Goal: Task Accomplishment & Management: Use online tool/utility

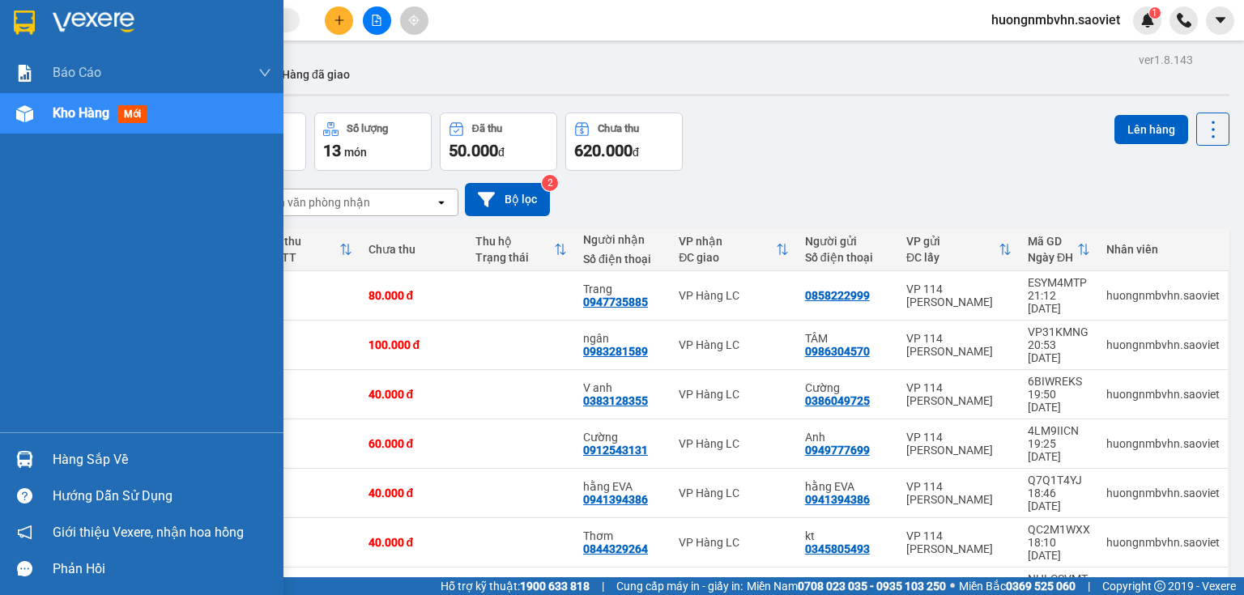
click at [103, 460] on div "Hàng sắp về" at bounding box center [162, 460] width 219 height 24
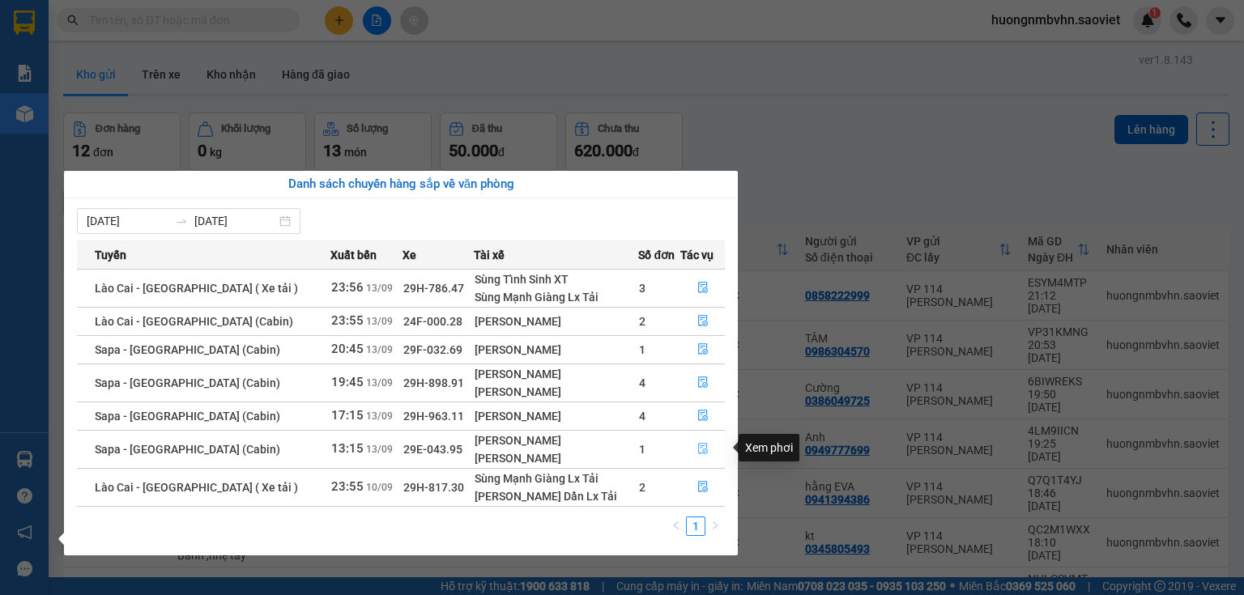
click at [703, 447] on icon "file-done" at bounding box center [702, 448] width 11 height 11
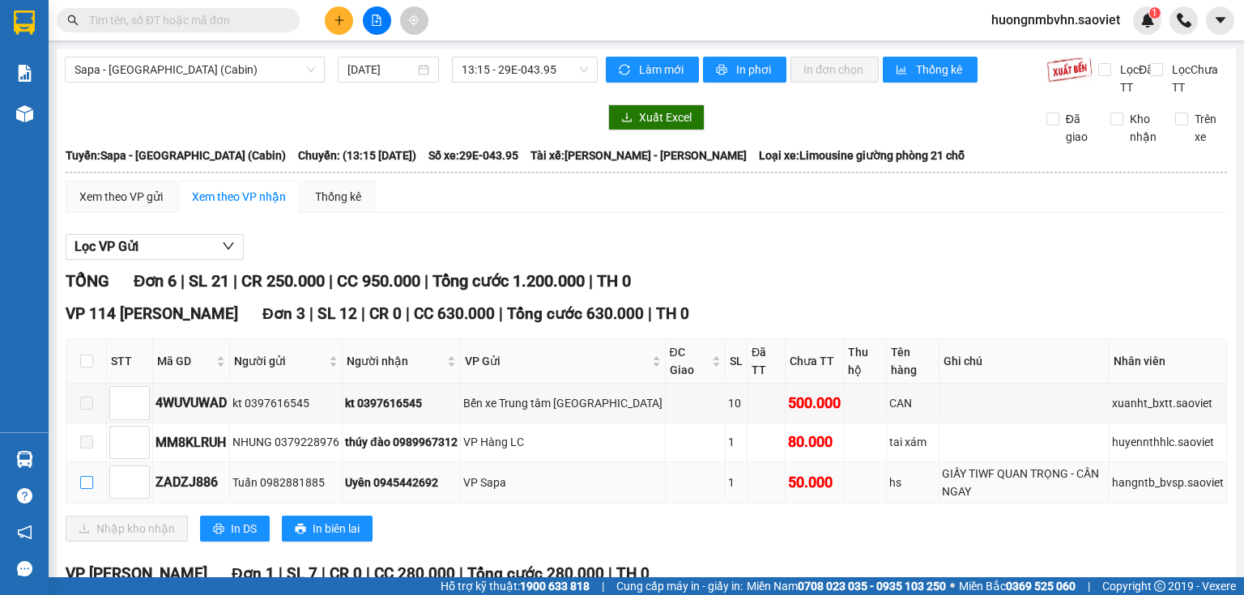
click at [88, 483] on input "checkbox" at bounding box center [86, 482] width 13 height 13
checkbox input "true"
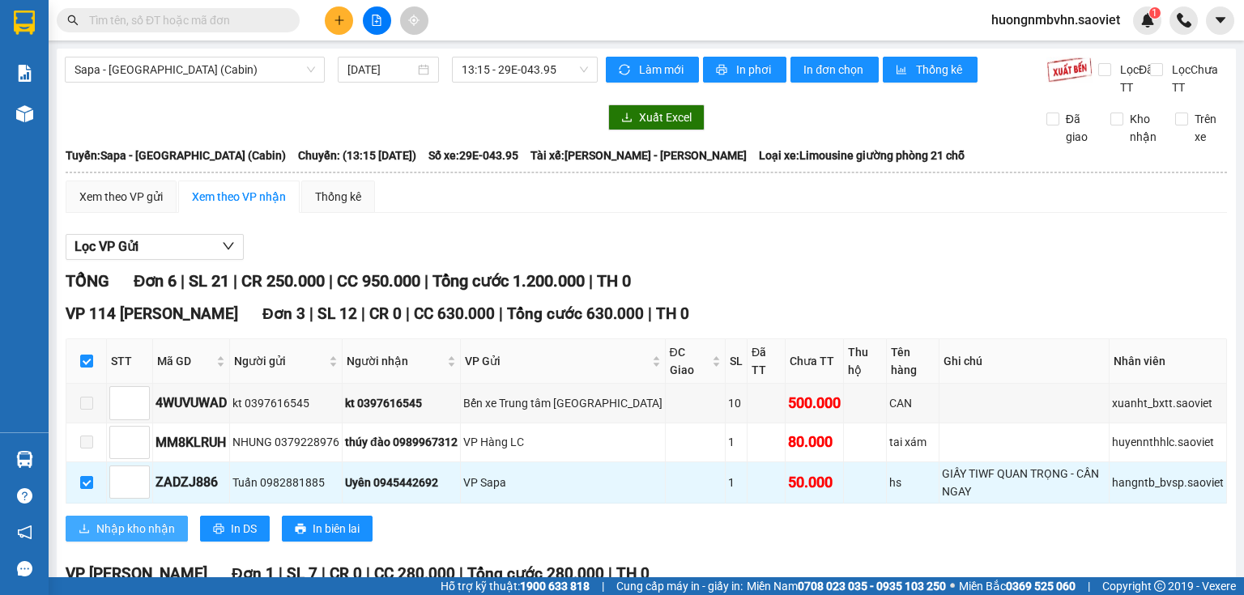
click at [146, 527] on span "Nhập kho nhận" at bounding box center [135, 529] width 79 height 18
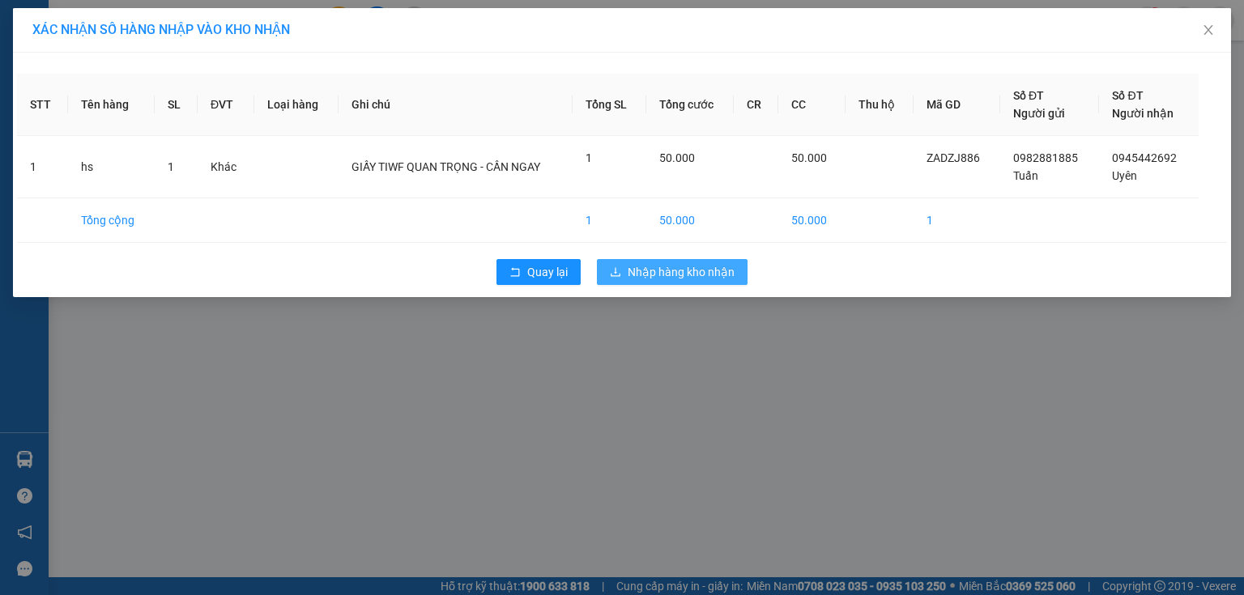
click at [689, 277] on span "Nhập hàng kho nhận" at bounding box center [681, 272] width 107 height 18
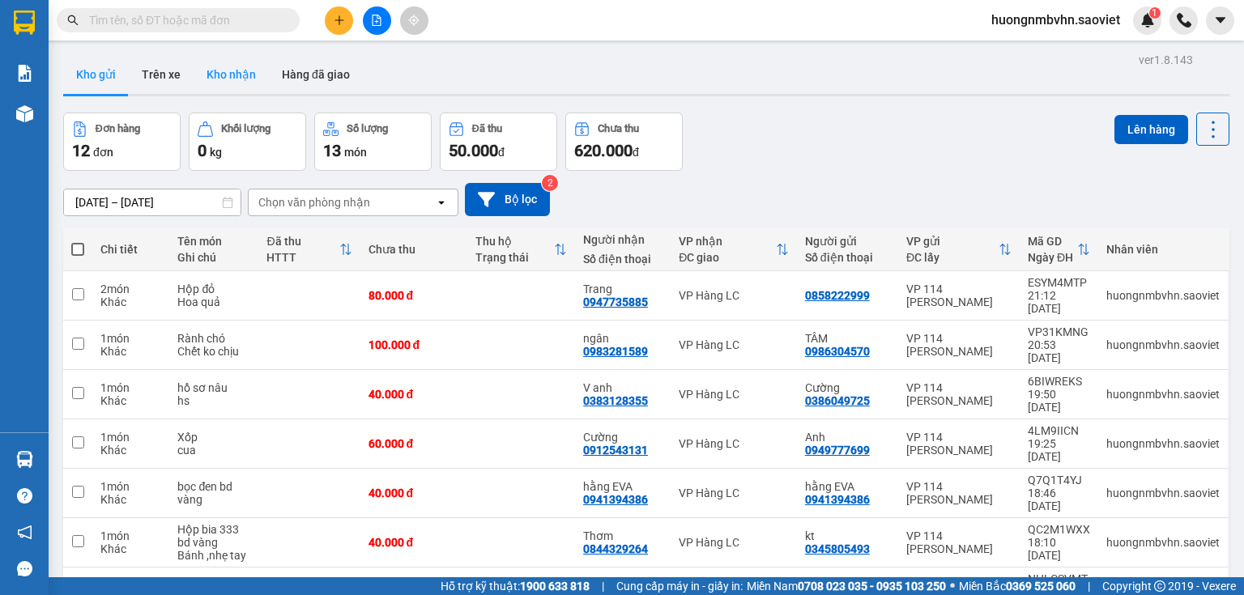
click at [247, 72] on button "Kho nhận" at bounding box center [231, 74] width 75 height 39
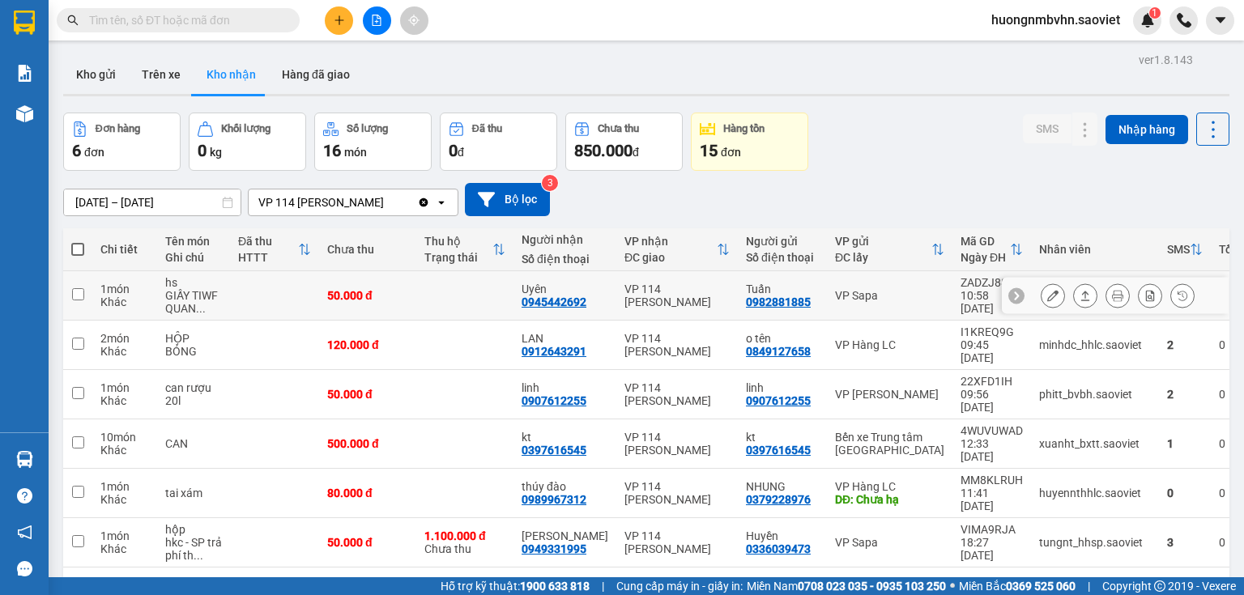
click at [72, 296] on input "checkbox" at bounding box center [78, 294] width 12 height 12
checkbox input "true"
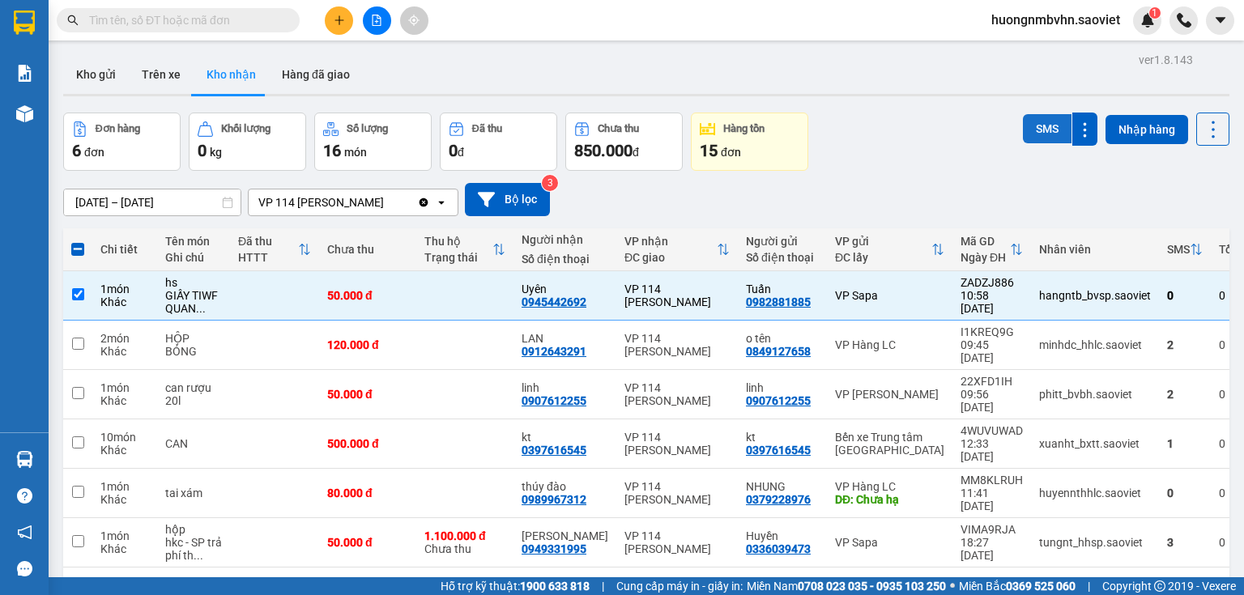
click at [1043, 120] on button "SMS" at bounding box center [1047, 128] width 49 height 29
click at [1040, 129] on button "SMS" at bounding box center [1047, 128] width 49 height 29
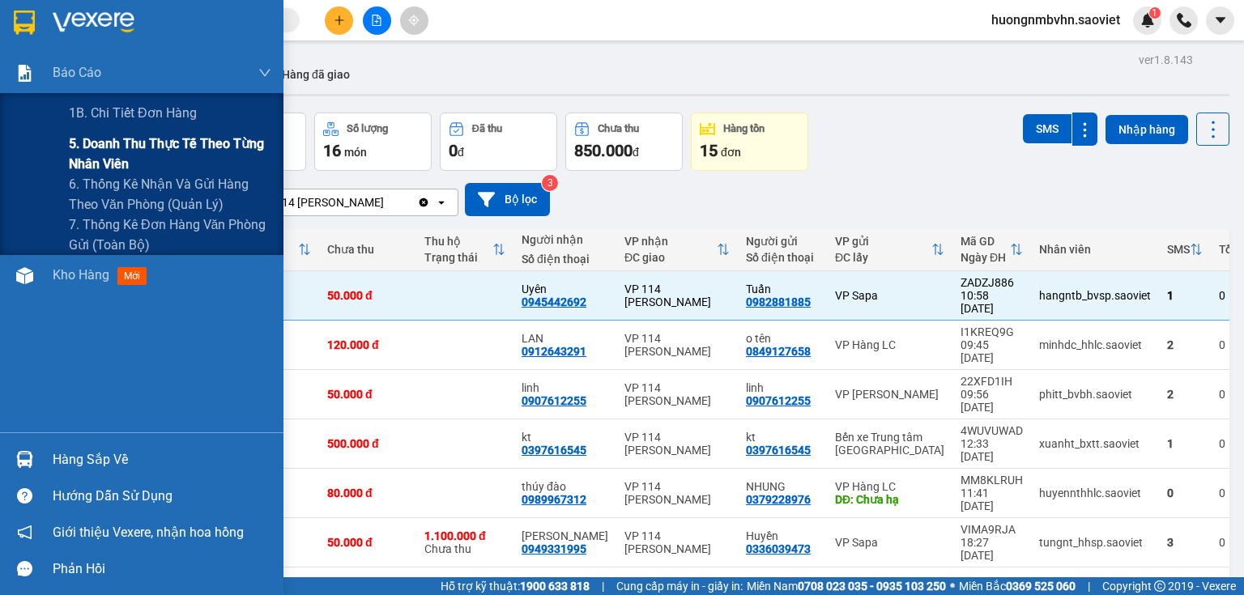
click at [129, 143] on span "5. Doanh thu thực tế theo từng nhân viên" at bounding box center [170, 154] width 203 height 41
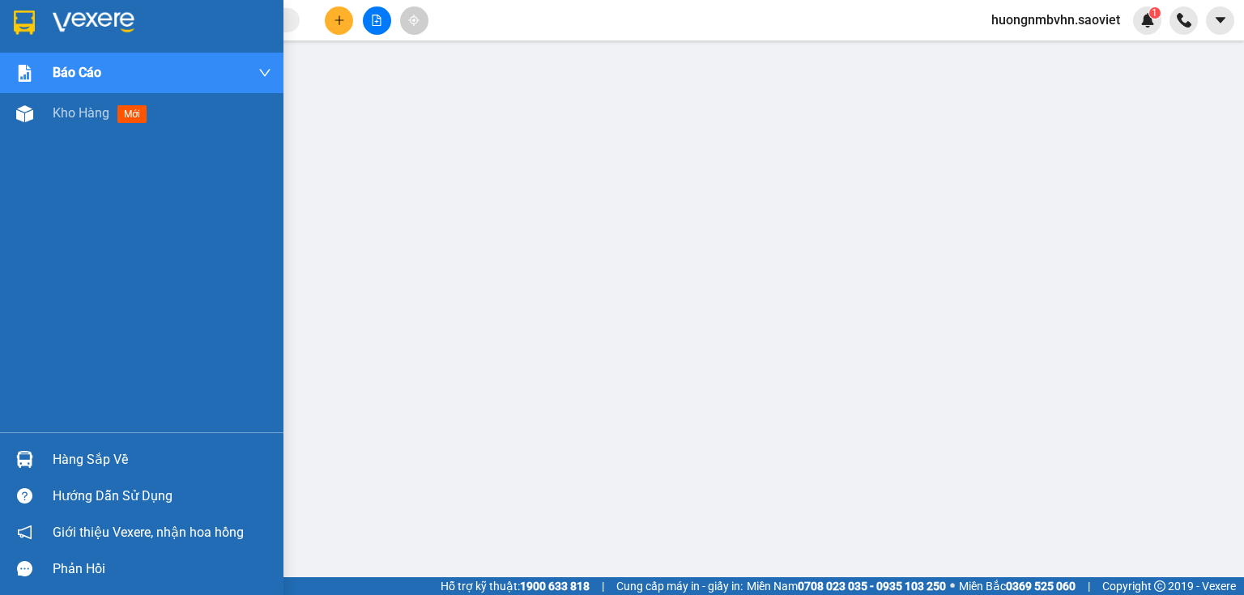
click at [62, 463] on div "Hàng sắp về" at bounding box center [162, 460] width 219 height 24
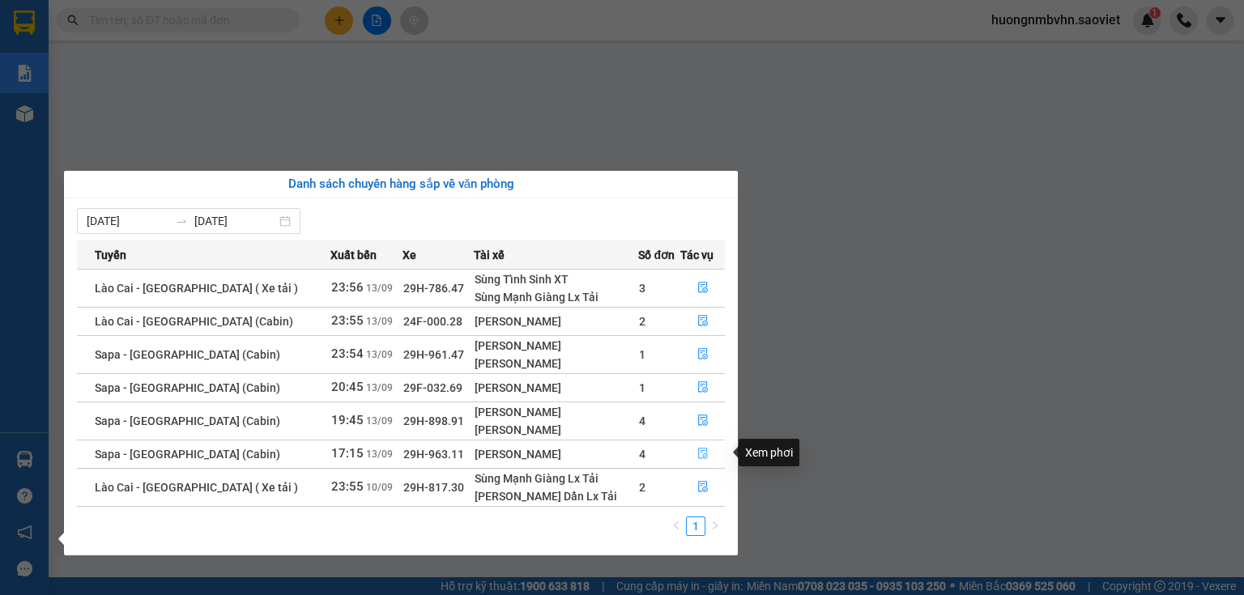
click at [697, 458] on icon "file-done" at bounding box center [702, 453] width 11 height 11
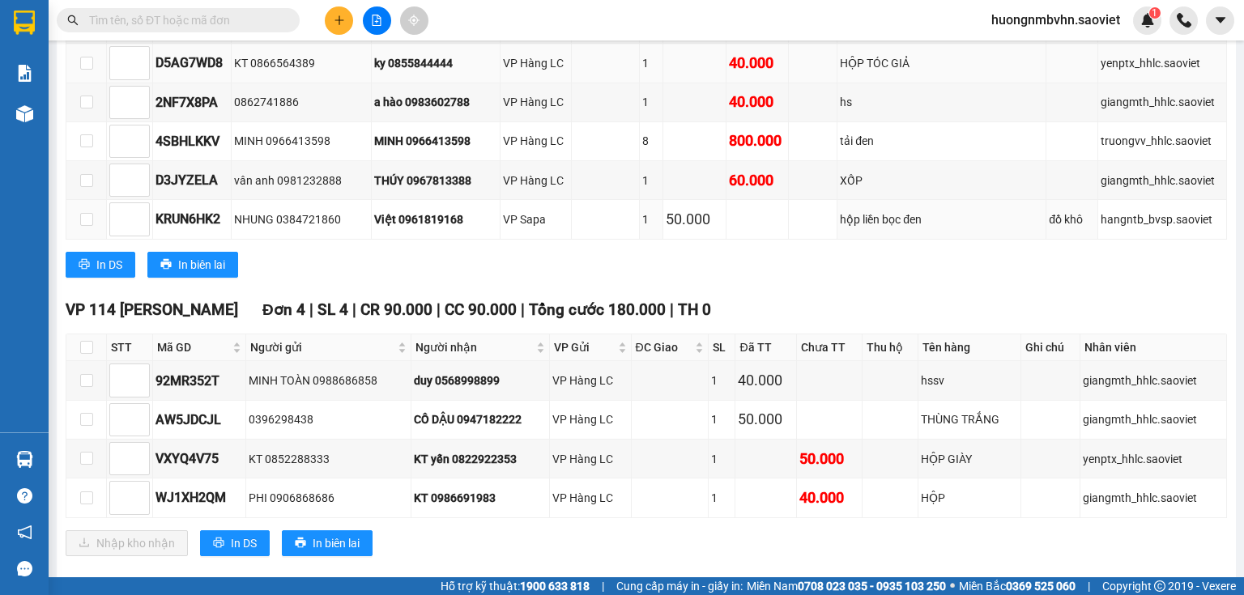
scroll to position [713, 0]
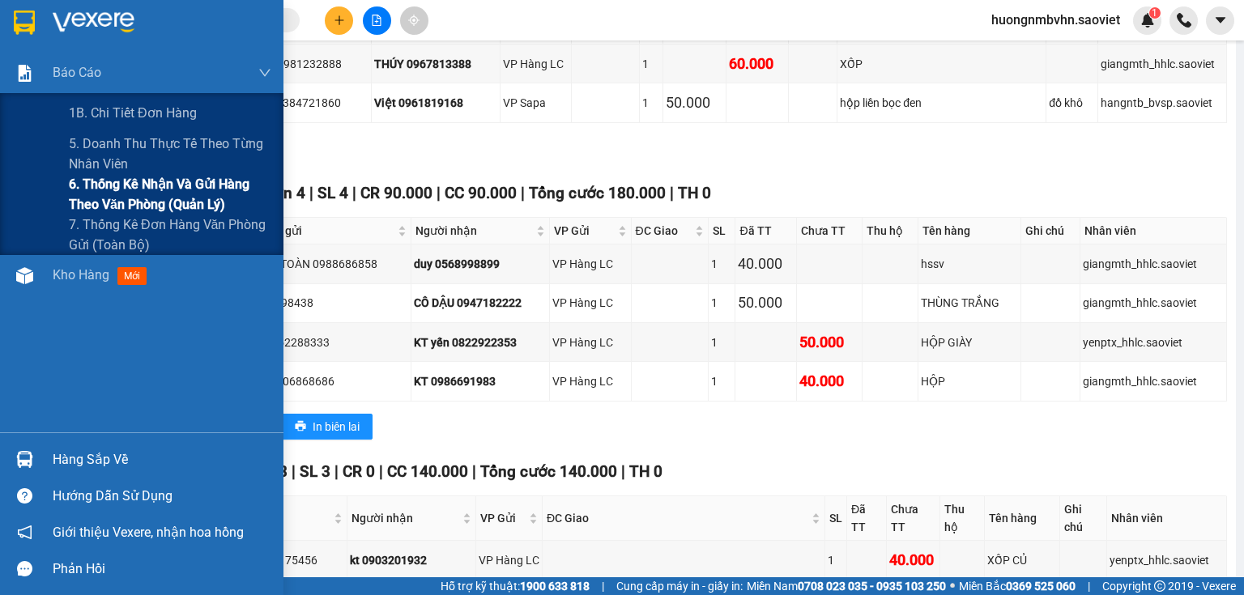
click at [97, 181] on span "6. Thống kê nhận và gửi hàng theo văn phòng (quản lý)" at bounding box center [170, 194] width 203 height 41
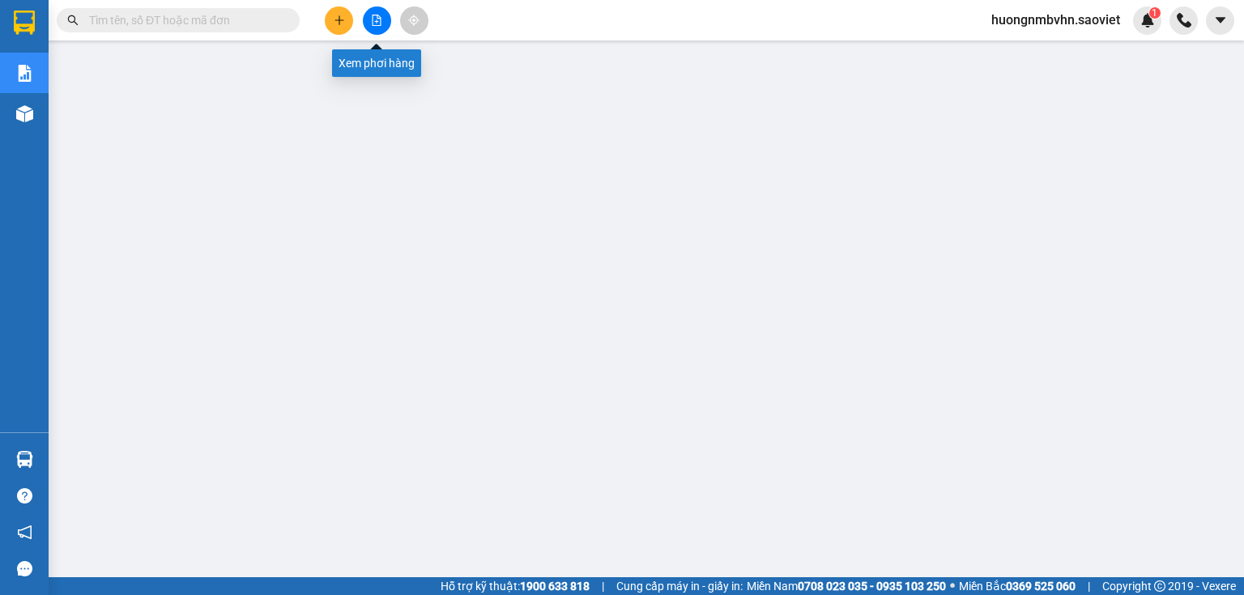
click at [376, 21] on icon "file-add" at bounding box center [377, 20] width 9 height 11
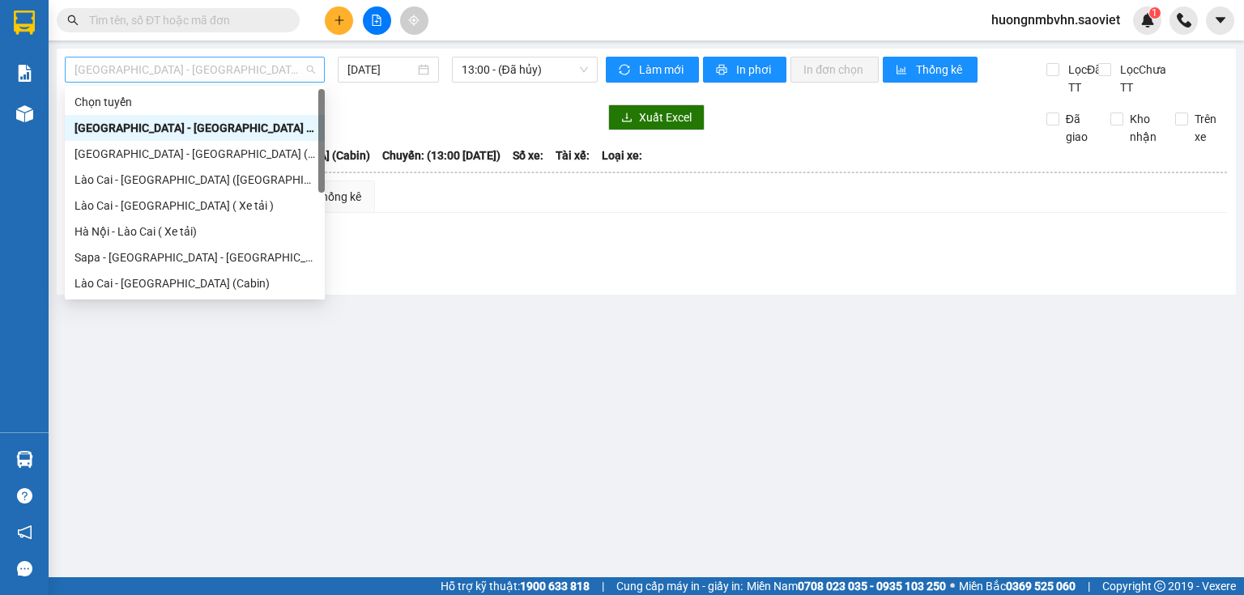
click at [265, 72] on span "[GEOGRAPHIC_DATA] - [GEOGRAPHIC_DATA] (Cabin)" at bounding box center [195, 70] width 241 height 24
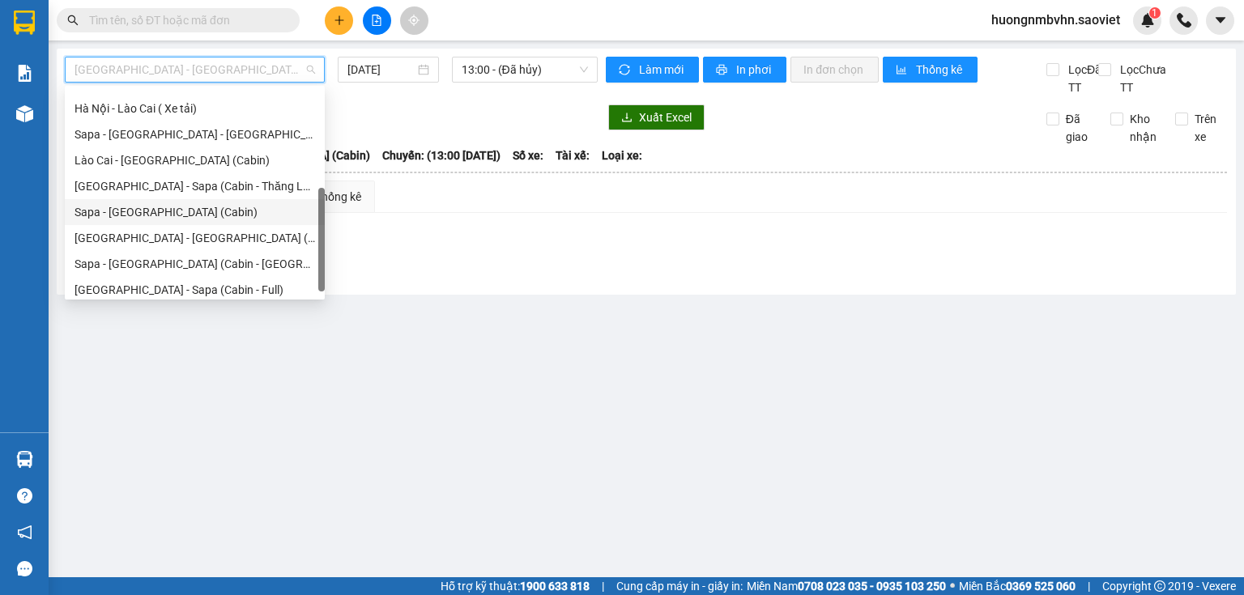
scroll to position [130, 0]
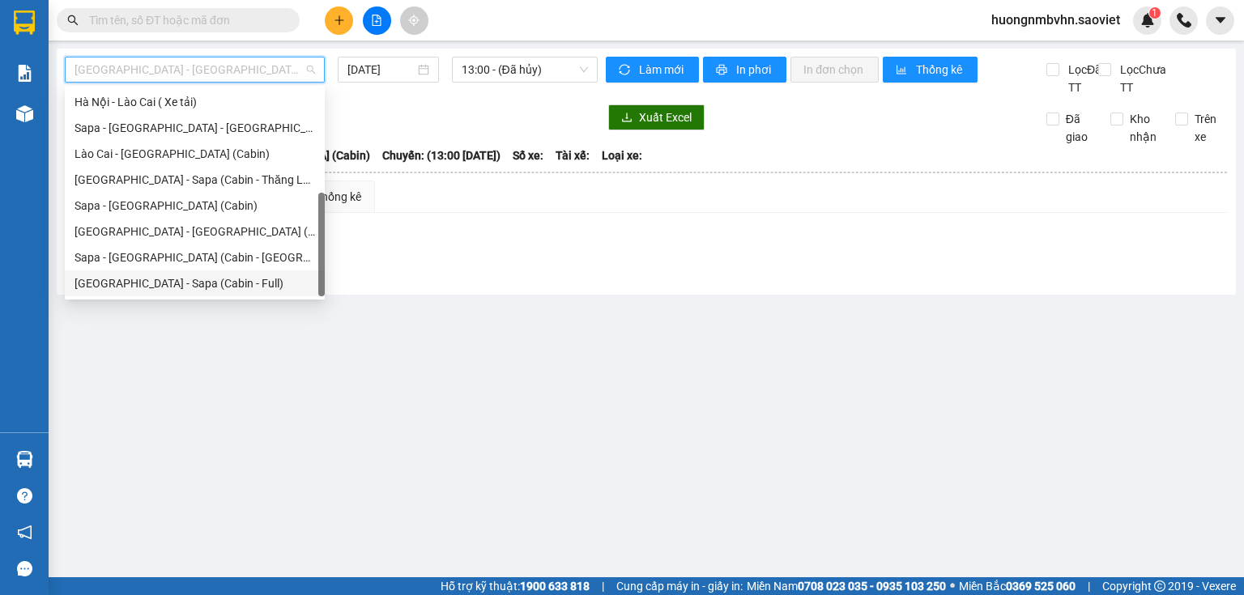
click at [246, 288] on div "[GEOGRAPHIC_DATA] - Sapa (Cabin - Full)" at bounding box center [195, 284] width 241 height 18
type input "[DATE]"
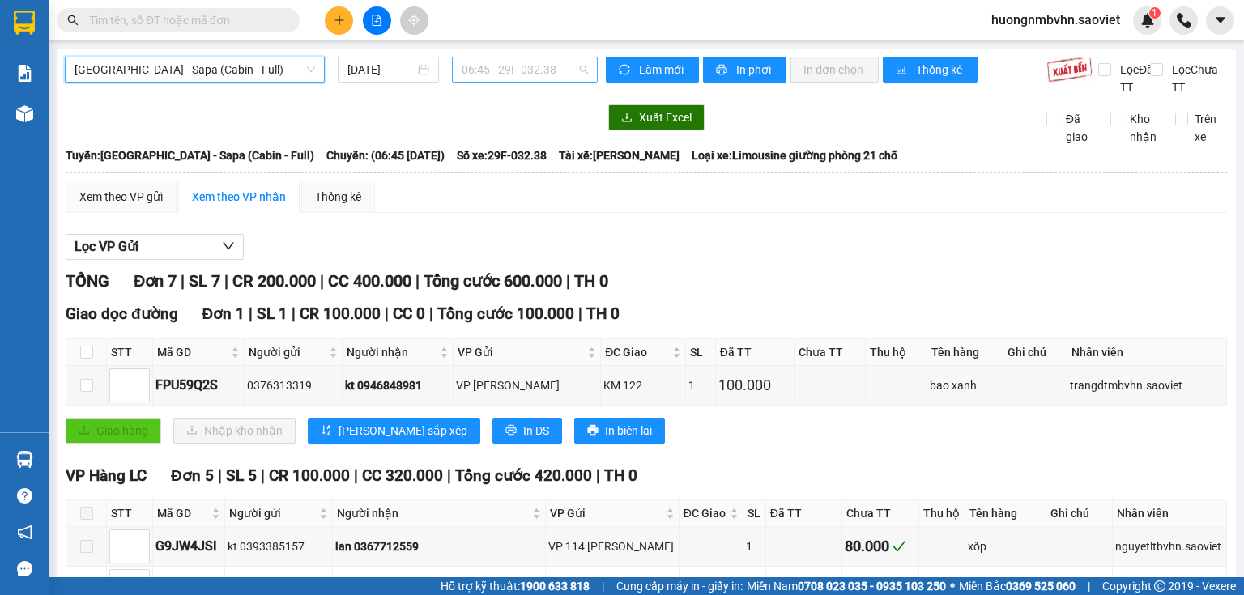
click at [535, 65] on span "06:45 - 29F-032.38" at bounding box center [525, 70] width 127 height 24
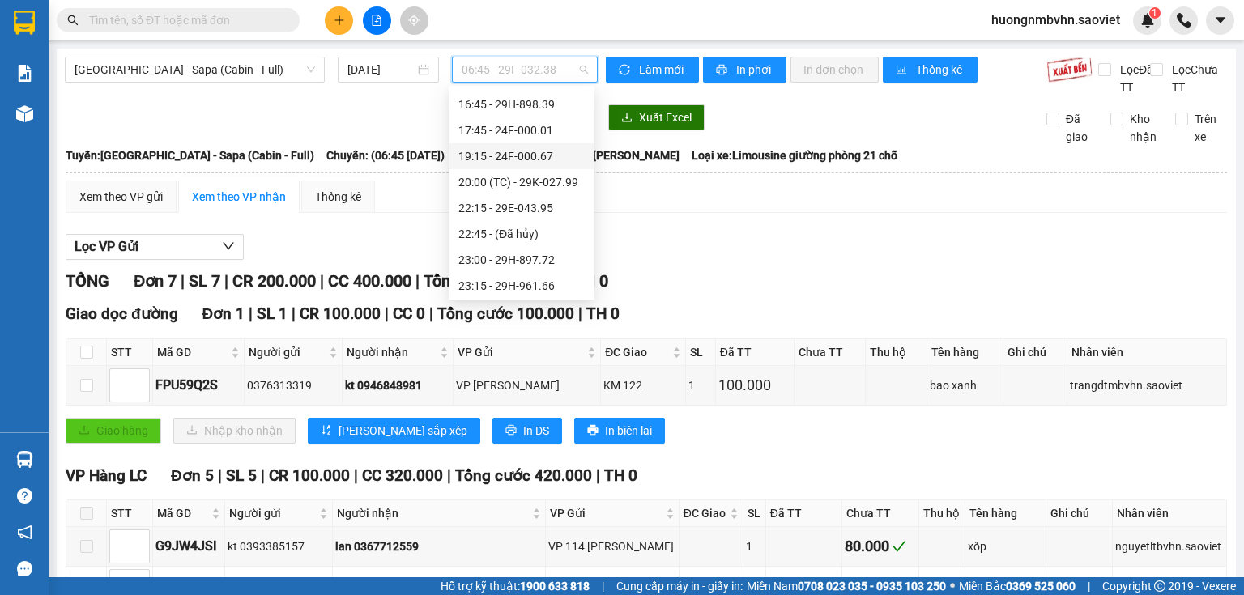
scroll to position [311, 0]
click at [532, 258] on div "23:00 - 29H-897.72" at bounding box center [521, 258] width 126 height 18
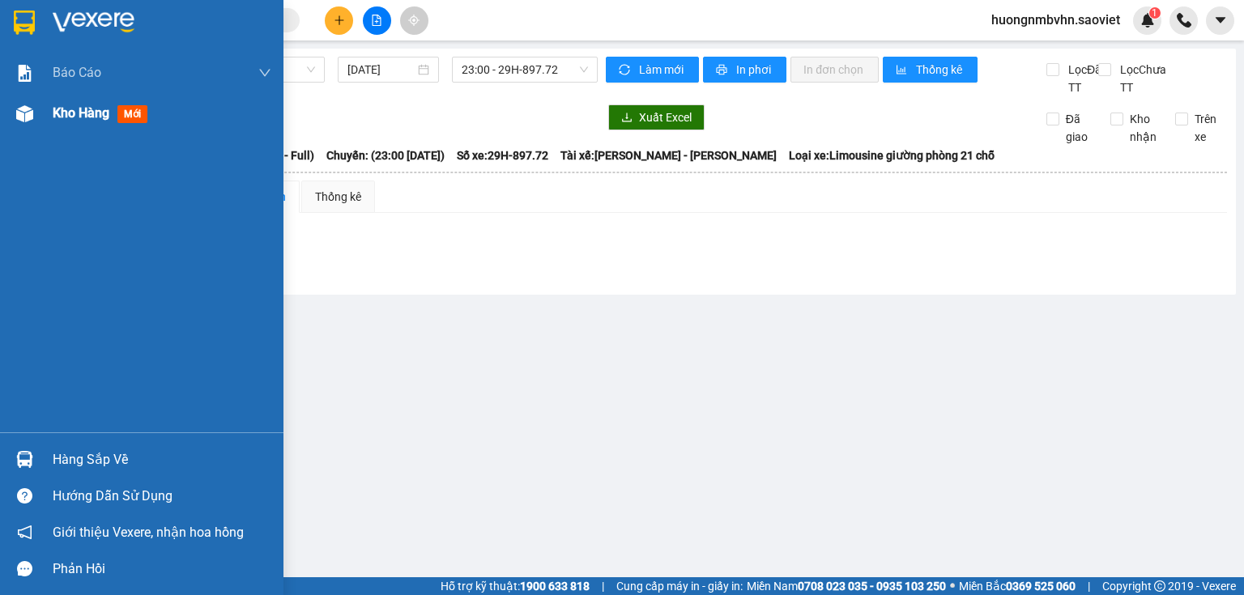
click at [58, 119] on span "Kho hàng" at bounding box center [81, 112] width 57 height 15
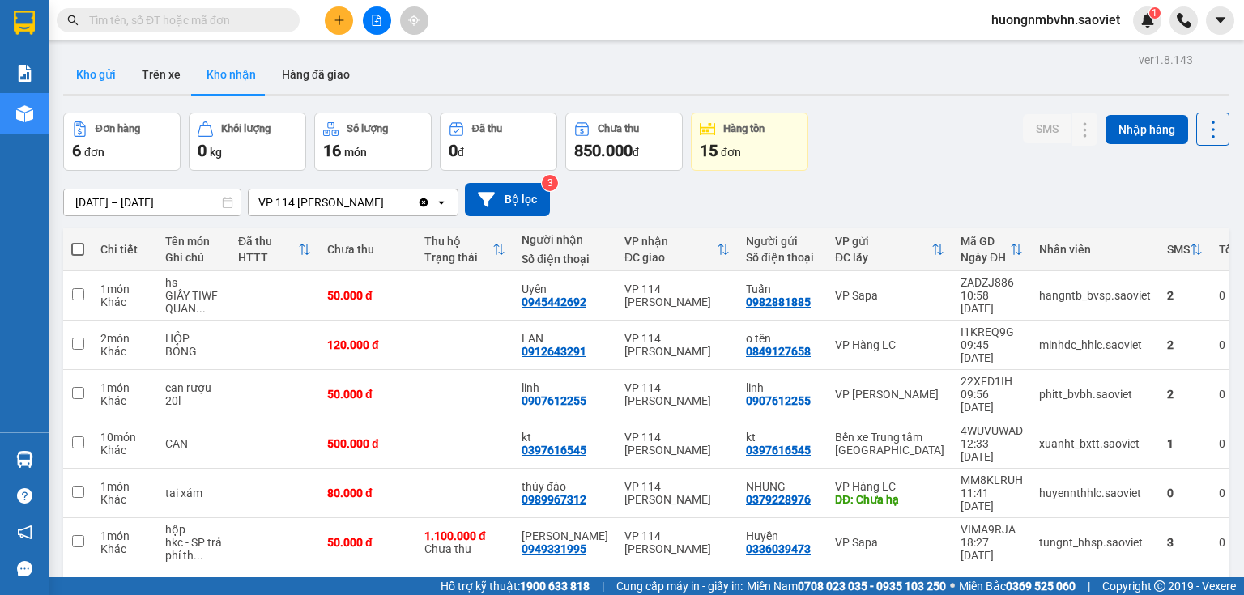
click at [109, 76] on button "Kho gửi" at bounding box center [96, 74] width 66 height 39
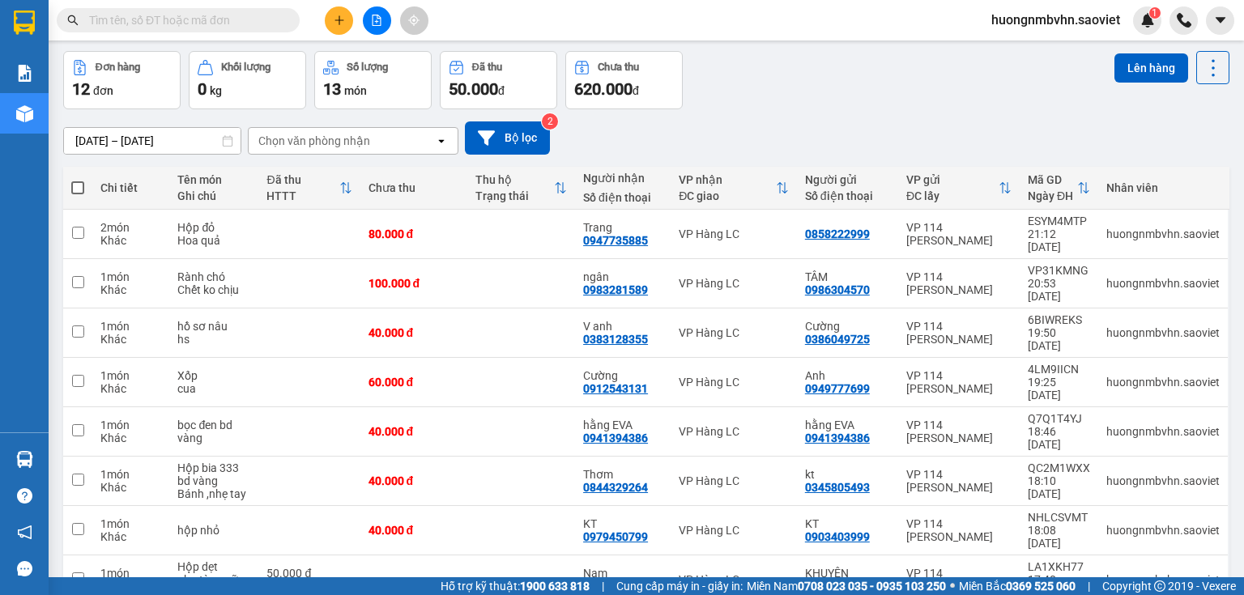
scroll to position [147, 0]
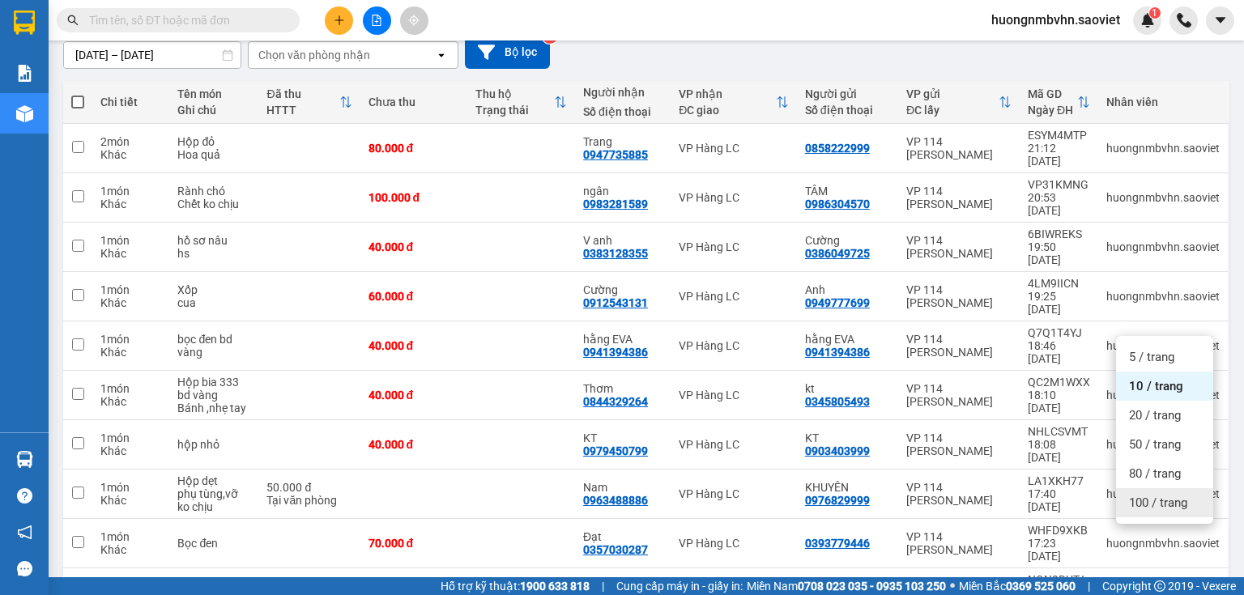
click at [1163, 504] on span "100 / trang" at bounding box center [1158, 503] width 58 height 16
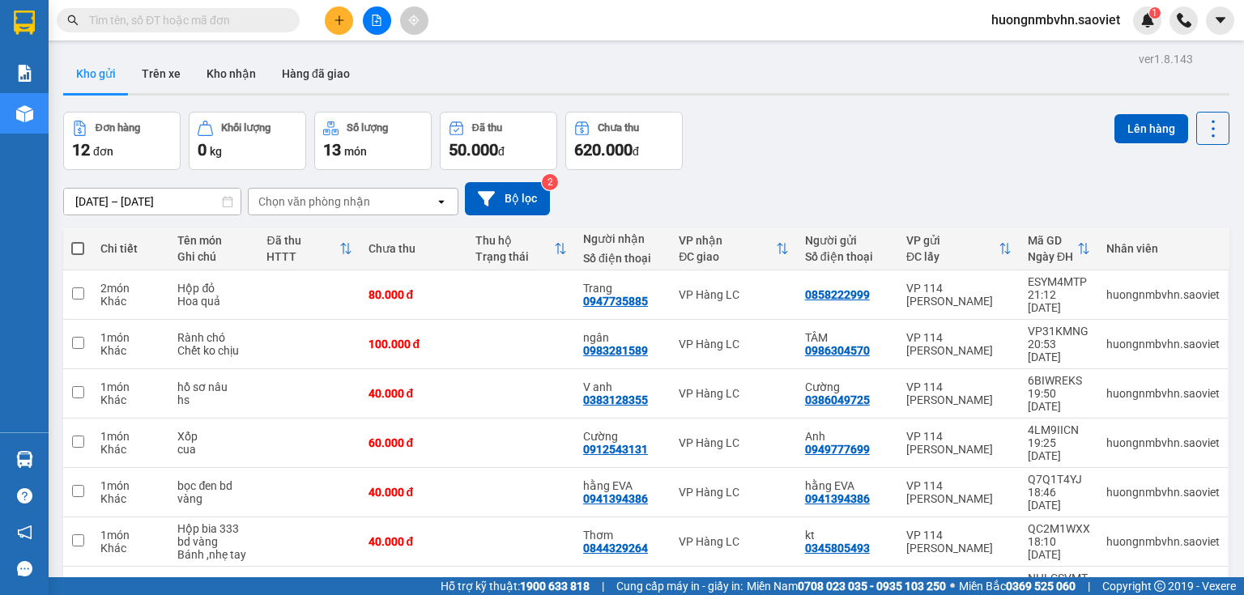
scroll to position [0, 0]
click at [78, 251] on span at bounding box center [77, 249] width 13 height 13
click at [78, 241] on input "checkbox" at bounding box center [78, 241] width 0 height 0
checkbox input "true"
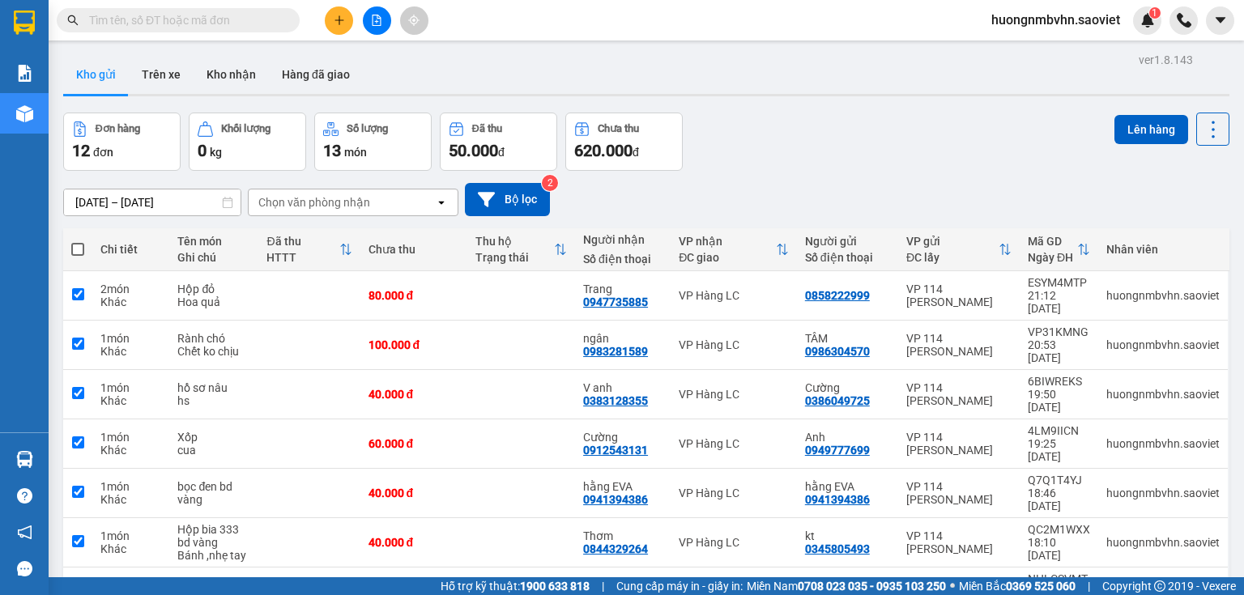
checkbox input "true"
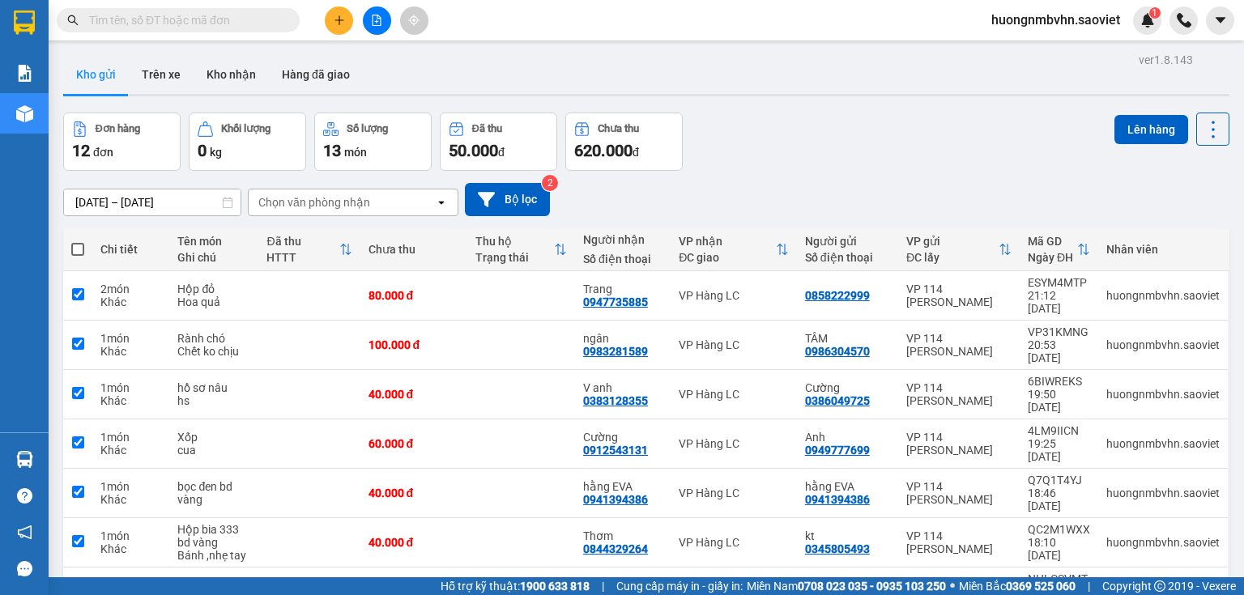
checkbox input "true"
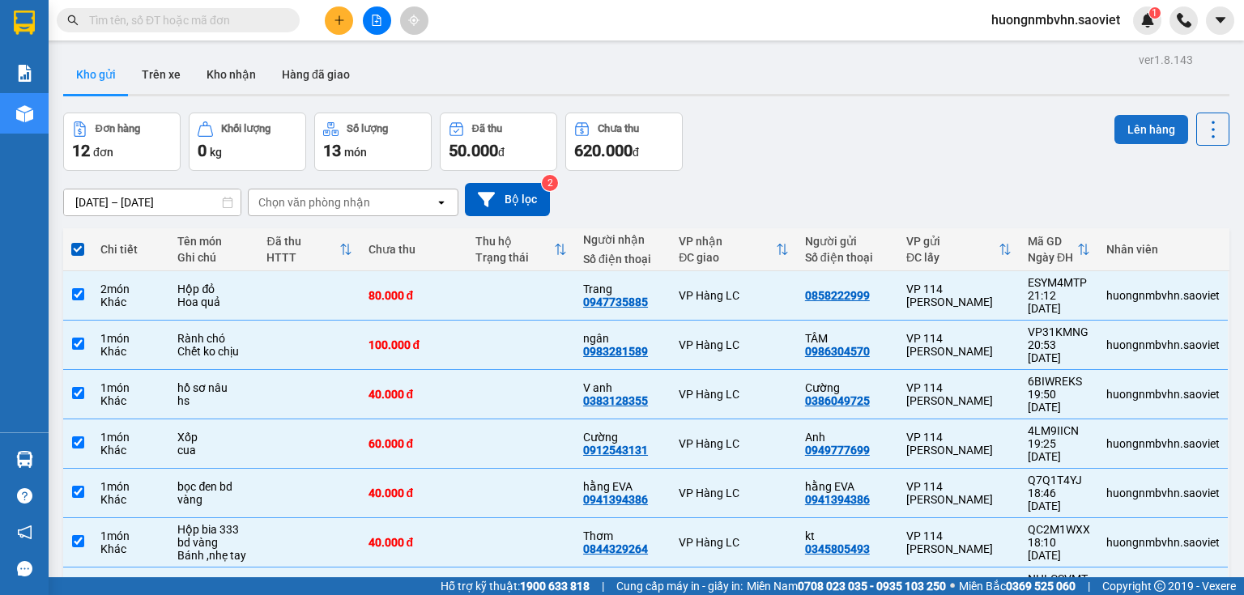
click at [1145, 136] on button "Lên hàng" at bounding box center [1152, 129] width 74 height 29
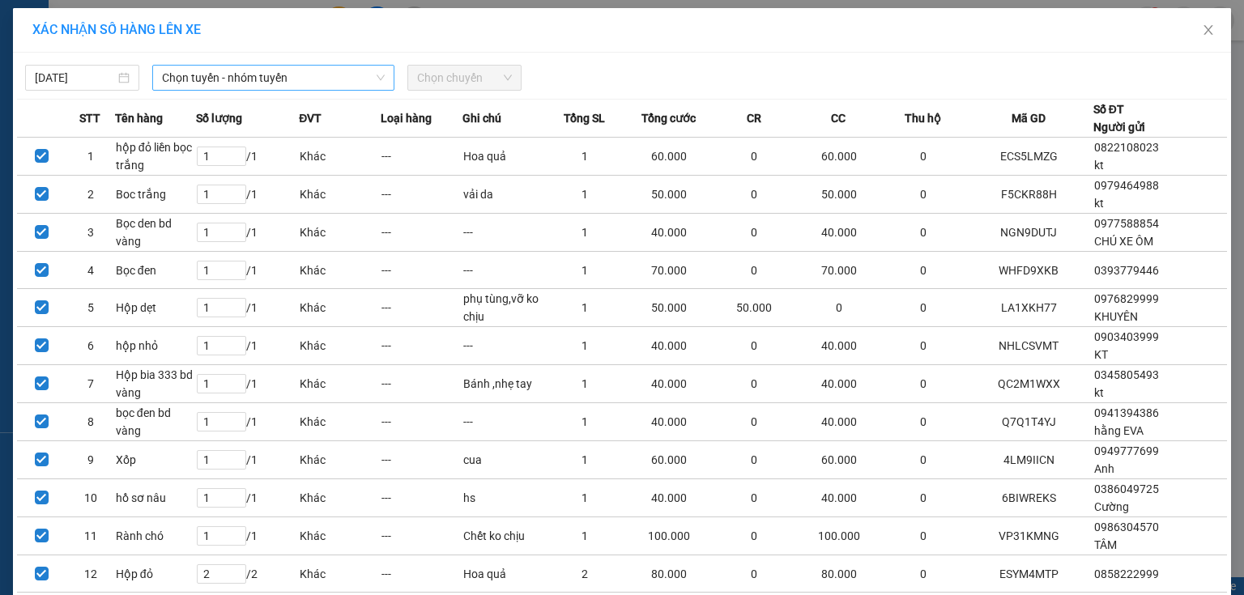
click at [292, 74] on span "Chọn tuyến - nhóm tuyến" at bounding box center [273, 78] width 223 height 24
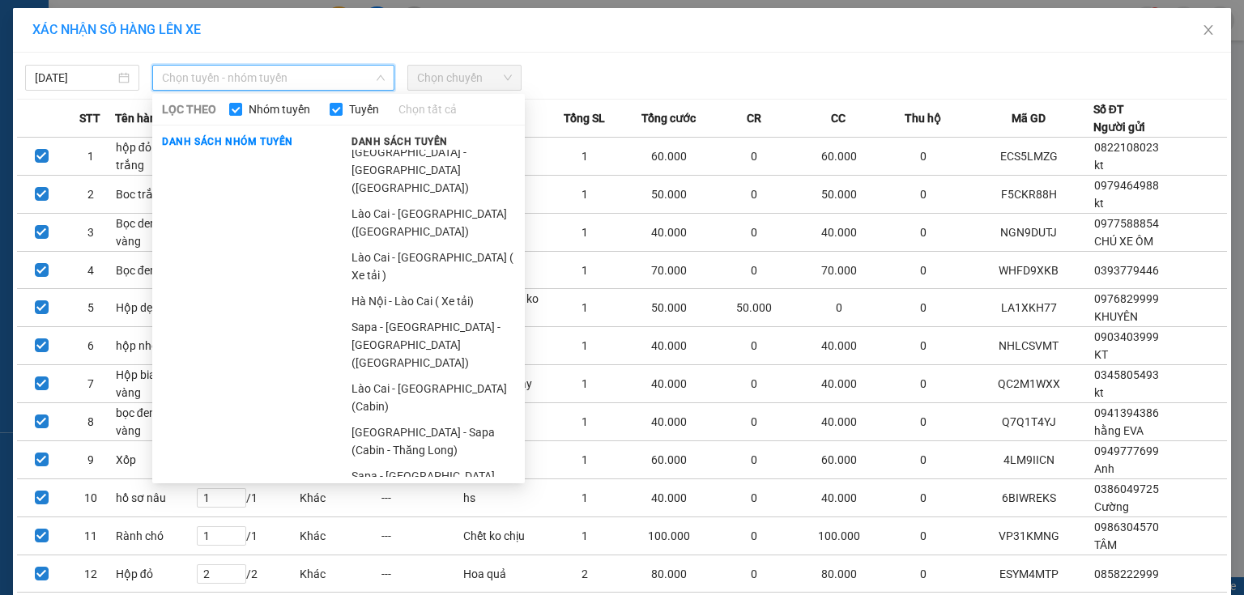
click at [411, 366] on ul "[GEOGRAPHIC_DATA] - [GEOGRAPHIC_DATA] ([GEOGRAPHIC_DATA]) [GEOGRAPHIC_DATA] - […" at bounding box center [433, 313] width 183 height 327
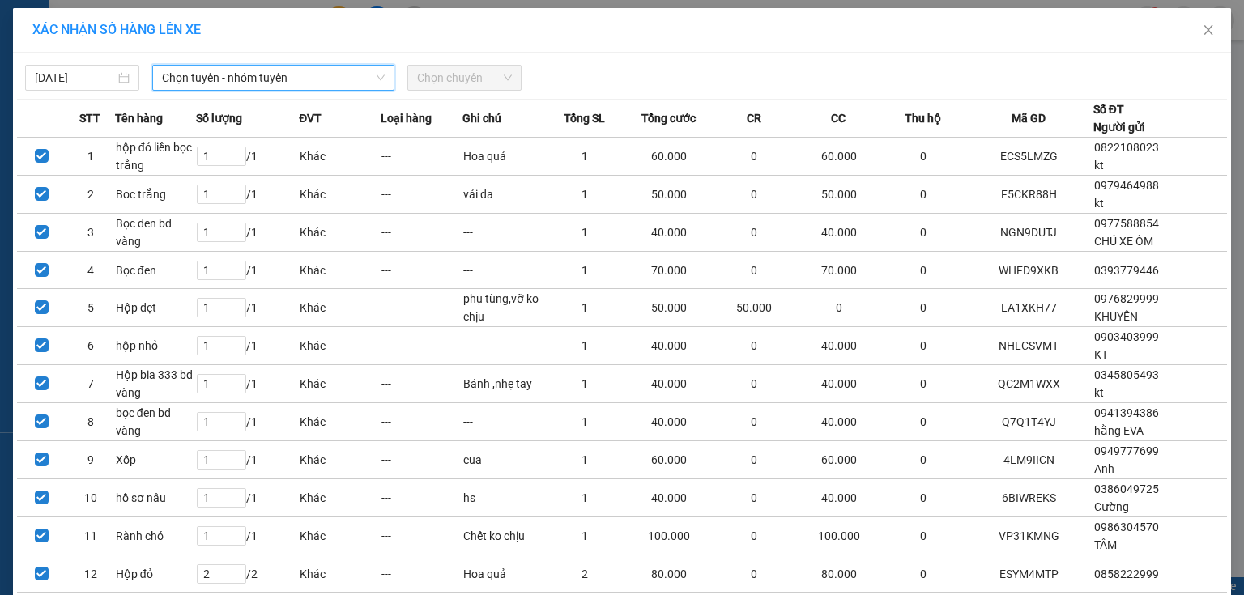
click at [344, 76] on span "Chọn tuyến - nhóm tuyến" at bounding box center [273, 78] width 223 height 24
click at [345, 75] on span "Chọn tuyến - nhóm tuyến" at bounding box center [273, 78] width 223 height 24
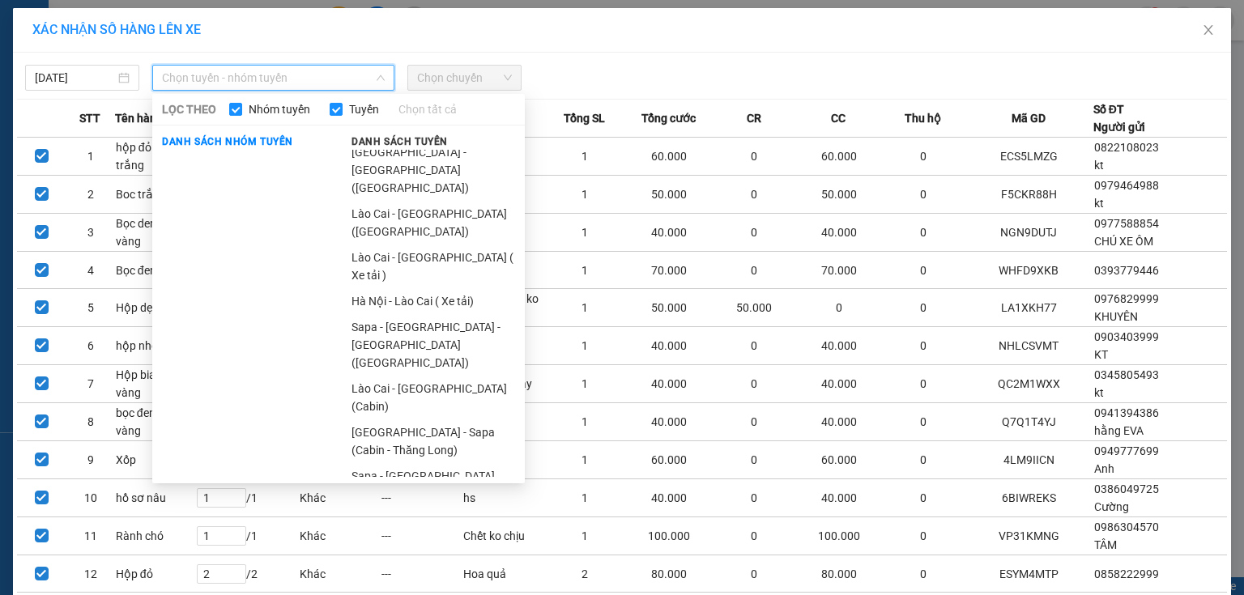
click at [480, 364] on ul "[GEOGRAPHIC_DATA] - [GEOGRAPHIC_DATA] ([GEOGRAPHIC_DATA]) [GEOGRAPHIC_DATA] - […" at bounding box center [433, 313] width 183 height 327
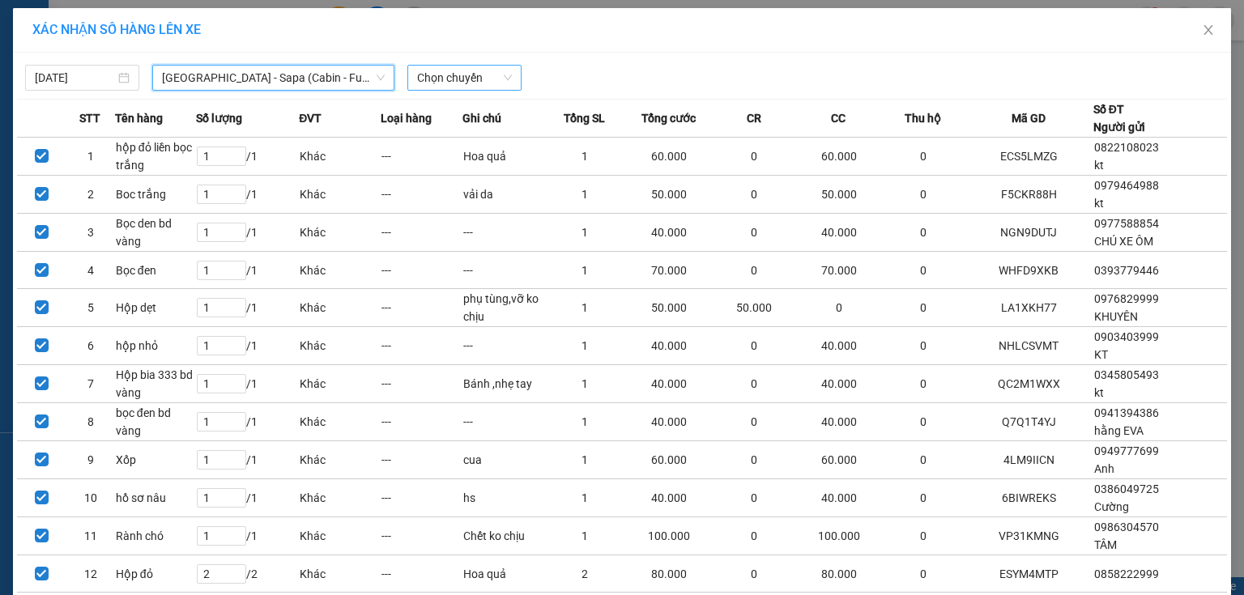
click at [480, 75] on span "Chọn chuyến" at bounding box center [464, 78] width 95 height 24
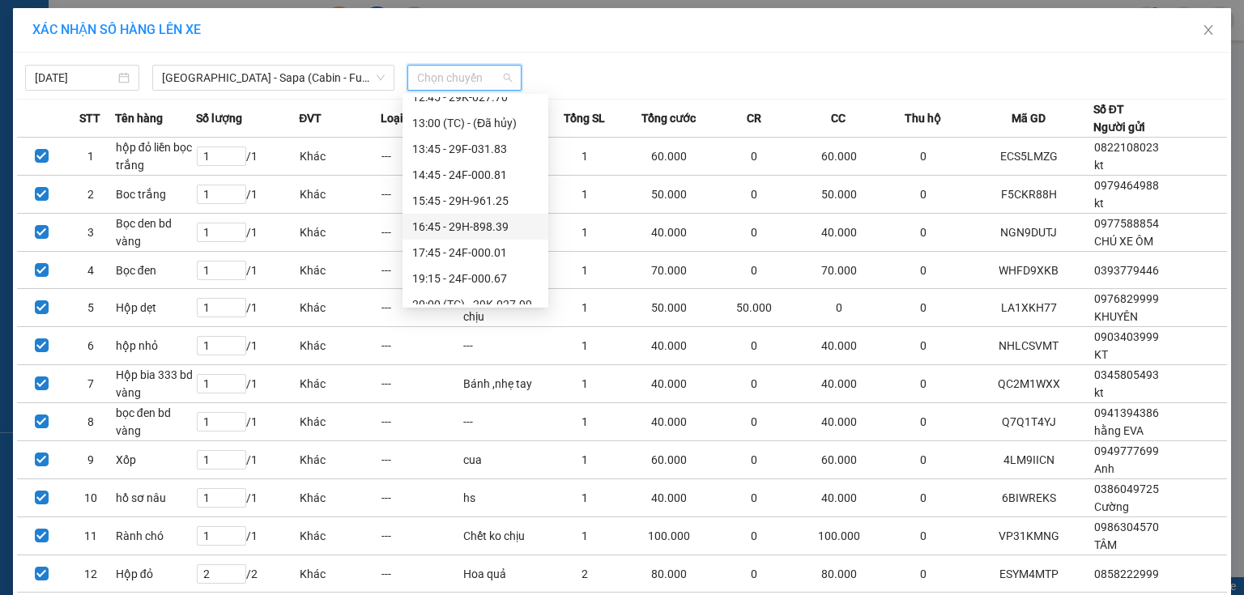
scroll to position [311, 0]
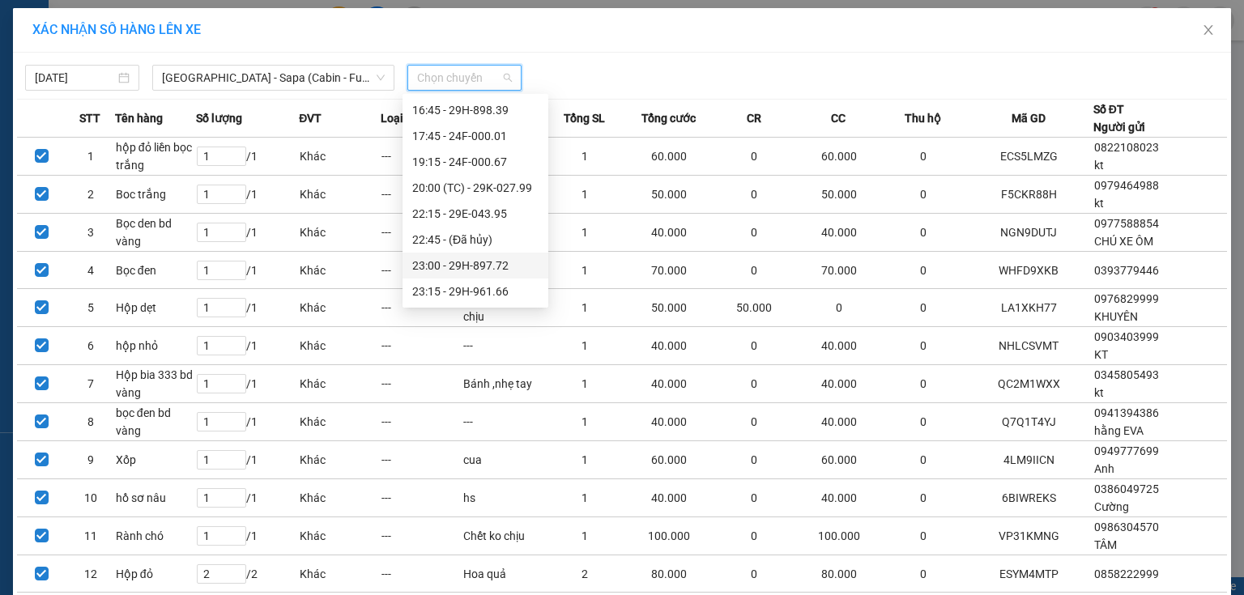
click at [504, 273] on div "23:00 - 29H-897.72" at bounding box center [475, 266] width 126 height 18
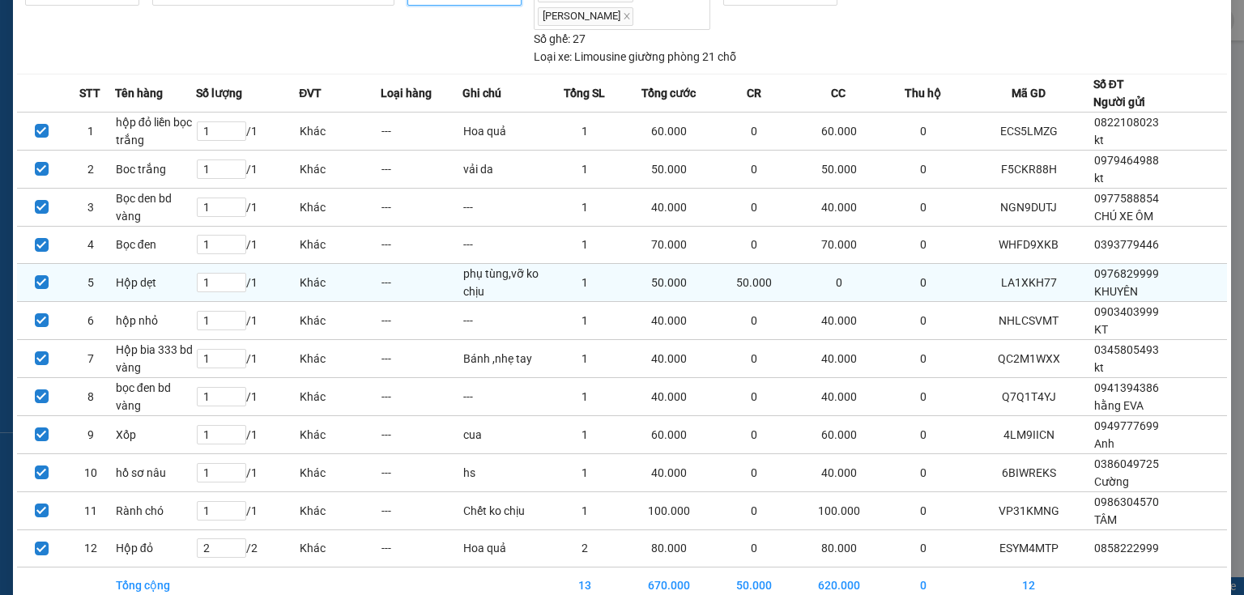
scroll to position [164, 0]
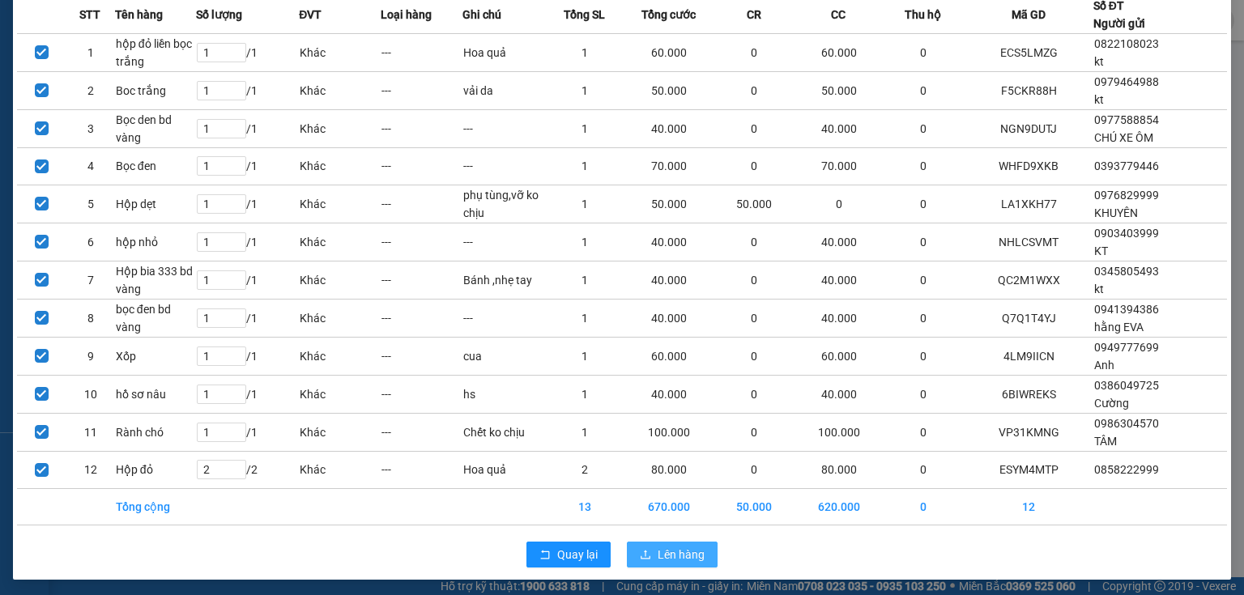
click at [658, 554] on span "Lên hàng" at bounding box center [681, 555] width 47 height 18
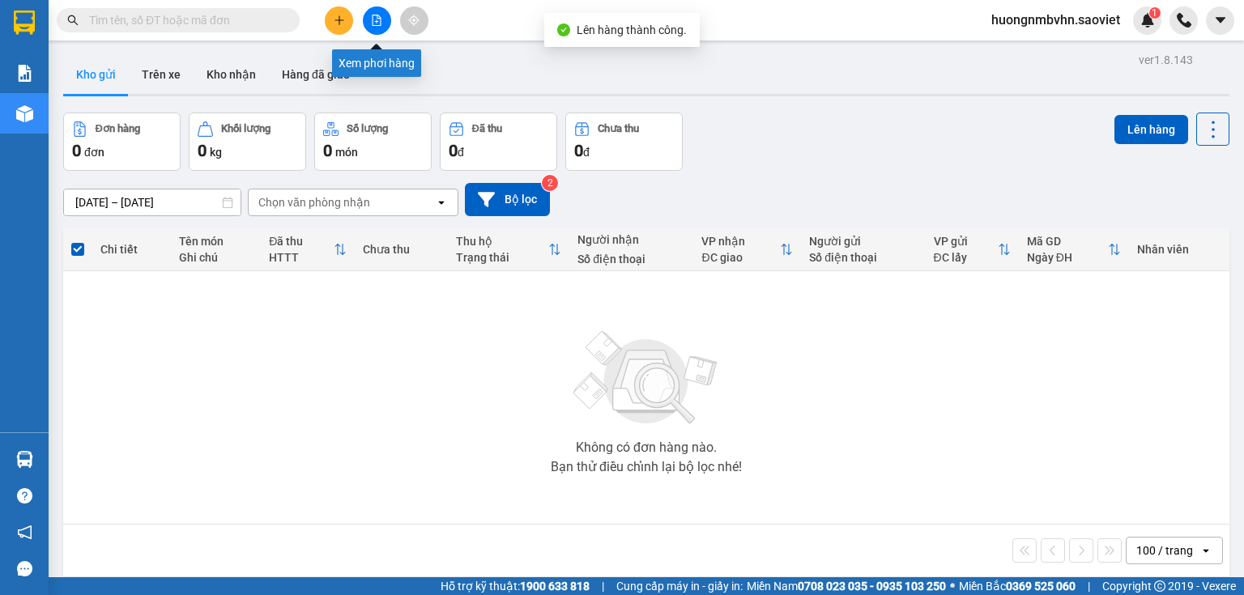
click at [378, 27] on button at bounding box center [377, 20] width 28 height 28
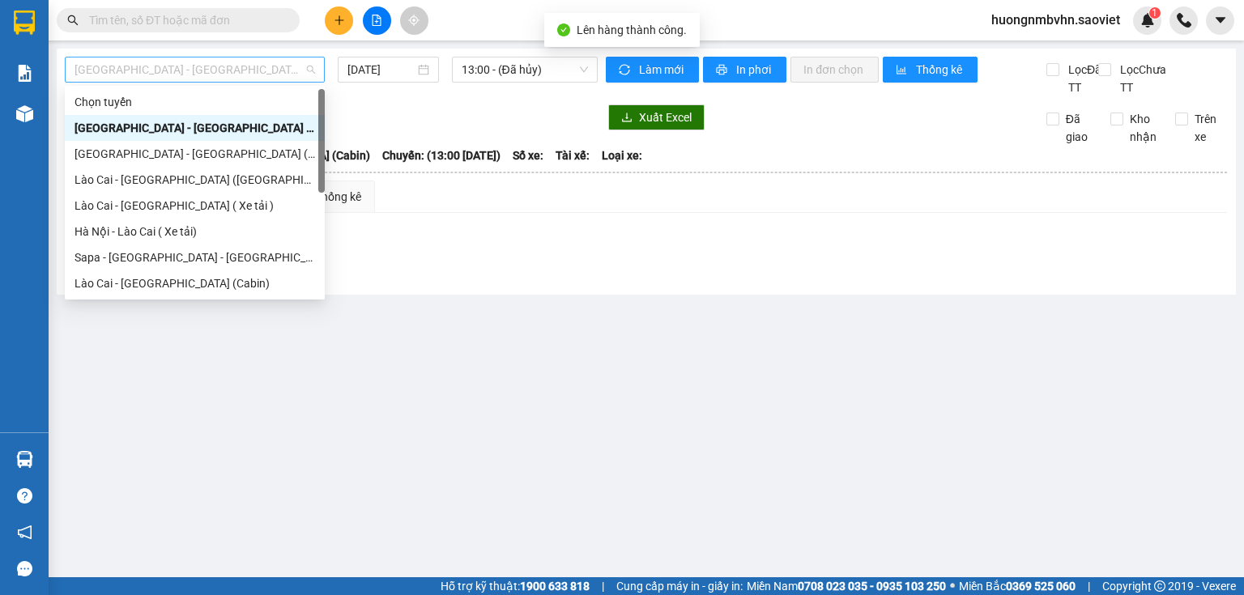
click at [250, 72] on span "[GEOGRAPHIC_DATA] - [GEOGRAPHIC_DATA] (Cabin)" at bounding box center [195, 70] width 241 height 24
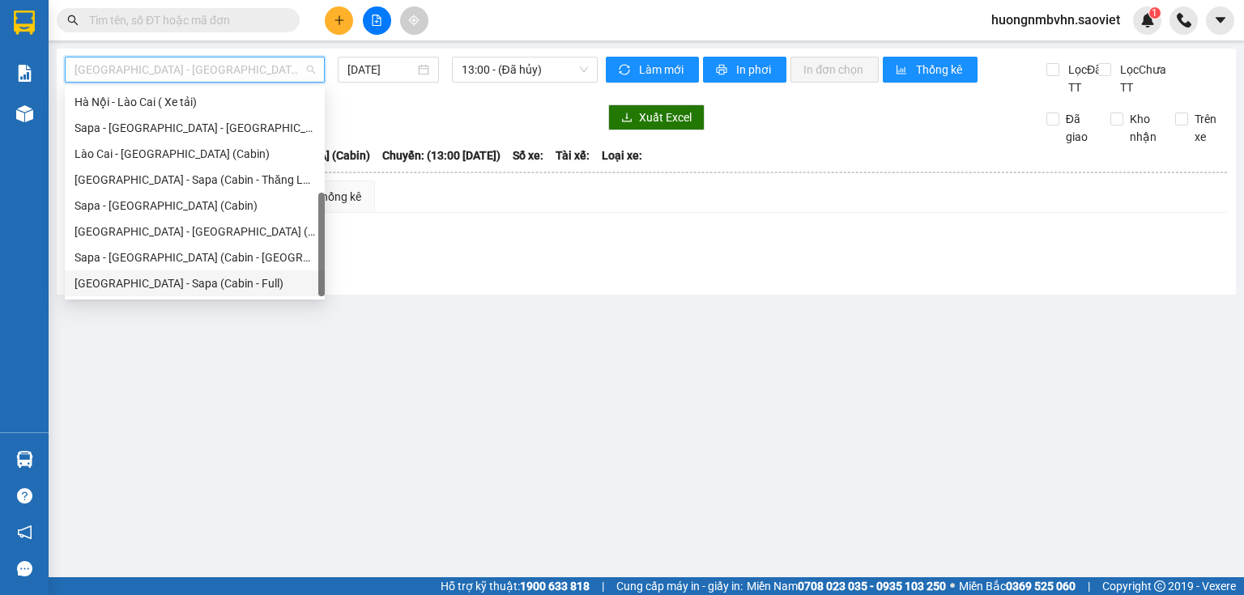
click at [223, 290] on div "[GEOGRAPHIC_DATA] - Sapa (Cabin - Full)" at bounding box center [195, 284] width 241 height 18
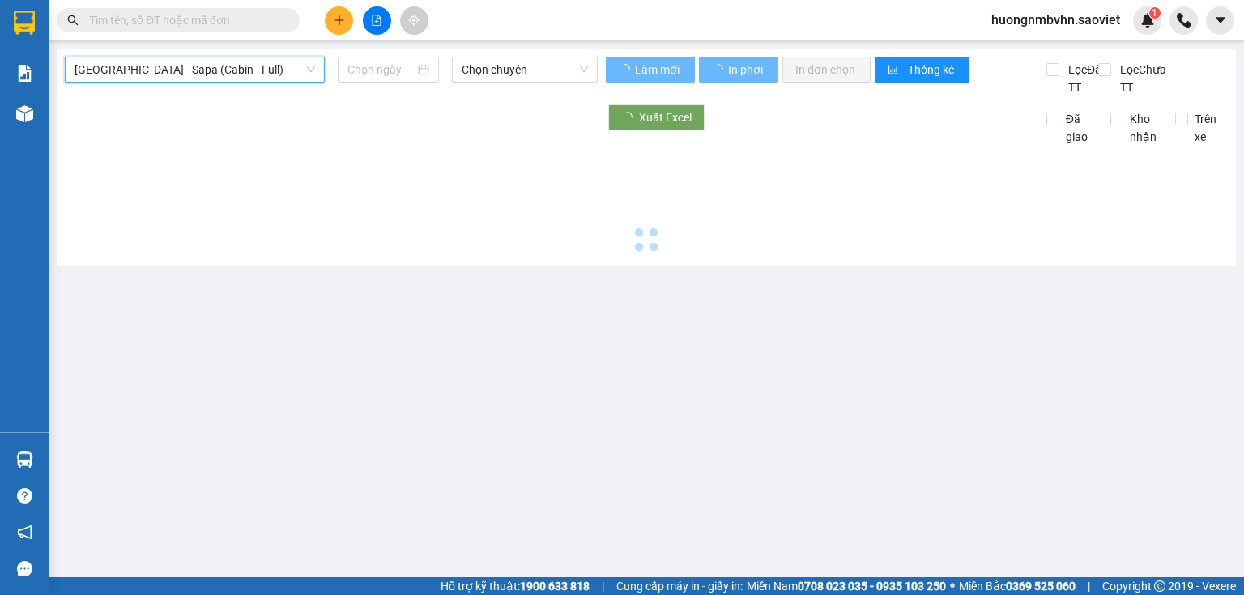
type input "[DATE]"
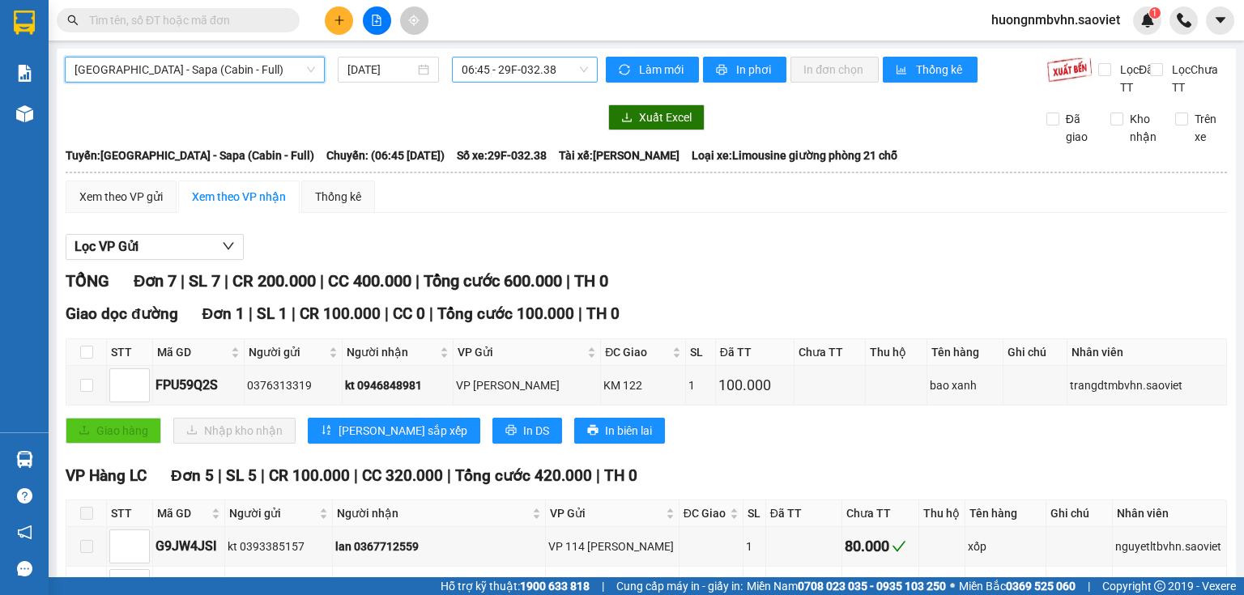
click at [509, 68] on span "06:45 - 29F-032.38" at bounding box center [525, 70] width 127 height 24
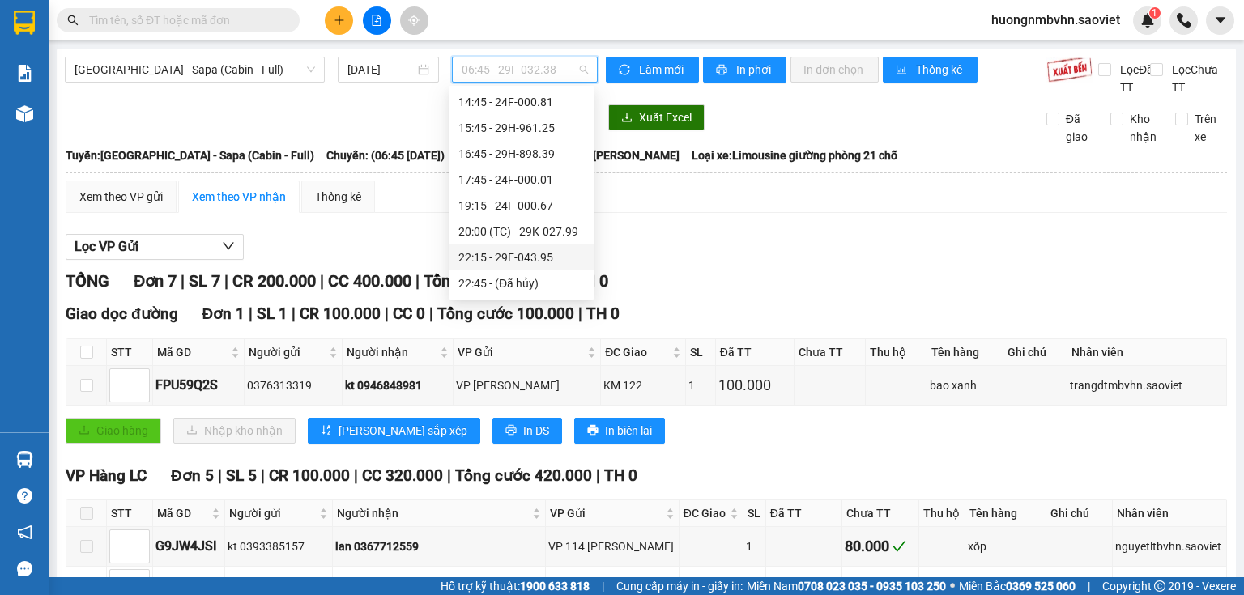
scroll to position [311, 0]
click at [558, 258] on div "23:00 - 29H-897.72" at bounding box center [521, 258] width 126 height 18
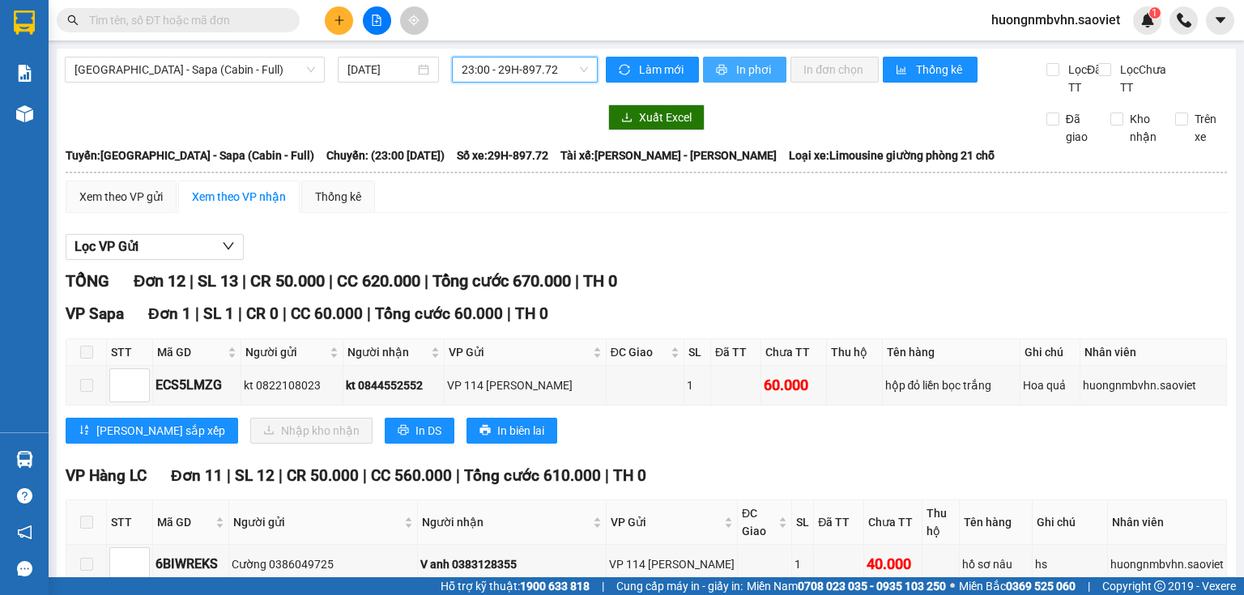
click at [745, 70] on span "In phơi" at bounding box center [754, 70] width 37 height 18
